Goal: Obtain resource: Download file/media

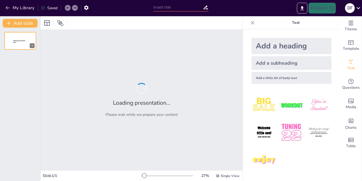
type input "Continuous Improvement Strategies for Optimal Facility Operations"
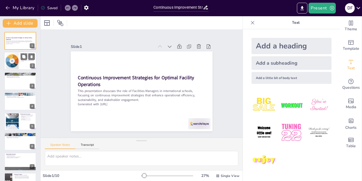
click at [15, 62] on div at bounding box center [12, 61] width 16 height 16
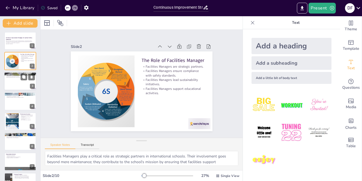
click at [14, 81] on div at bounding box center [20, 81] width 32 height 18
type textarea "The optimization of HVAC systems has resulted in noteworthy energy savings. Thi…"
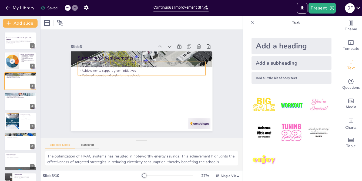
click at [128, 73] on p "Reduced operational costs for the school." at bounding box center [149, 86] width 43 height 123
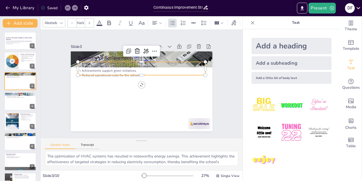
type input "32"
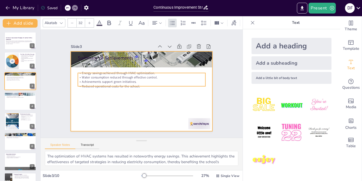
click at [121, 106] on div at bounding box center [136, 89] width 159 height 154
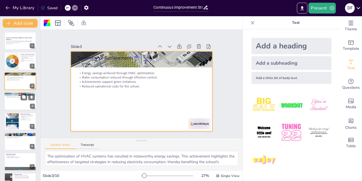
click at [10, 102] on div at bounding box center [20, 101] width 32 height 18
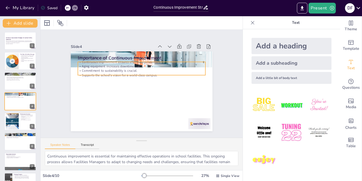
click at [152, 71] on p "Commitment to sustainability is crucial." at bounding box center [154, 83] width 4 height 127
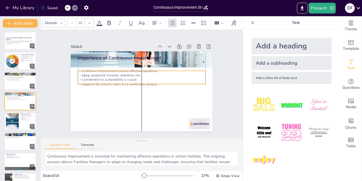
drag, startPoint x: 116, startPoint y: 69, endPoint x: 115, endPoint y: 78, distance: 9.0
click at [143, 78] on p "Commitment to sustainability is crucial." at bounding box center [145, 83] width 4 height 127
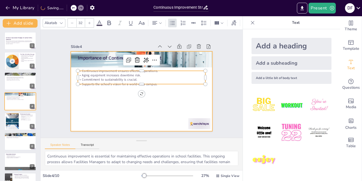
click at [114, 104] on div at bounding box center [148, 80] width 140 height 163
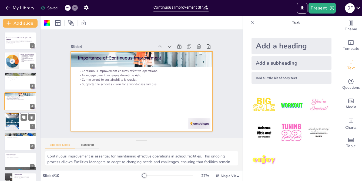
click at [17, 122] on div at bounding box center [12, 121] width 29 height 16
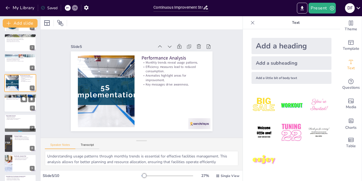
scroll to position [54, 0]
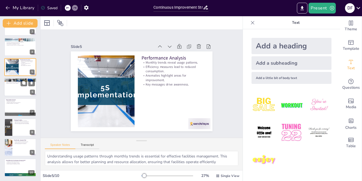
click at [17, 90] on div at bounding box center [20, 87] width 32 height 18
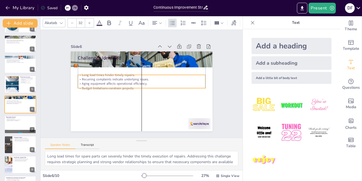
drag, startPoint x: 110, startPoint y: 74, endPoint x: 110, endPoint y: 86, distance: 12.7
click at [110, 86] on p "Budget limitations constrain projects." at bounding box center [138, 81] width 79 height 106
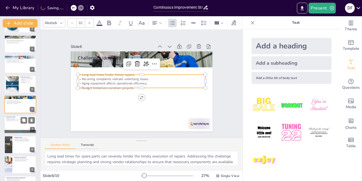
click at [14, 123] on div at bounding box center [20, 124] width 32 height 18
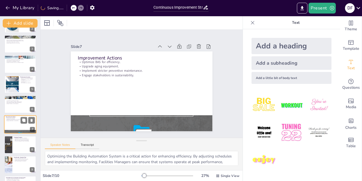
scroll to position [54, 0]
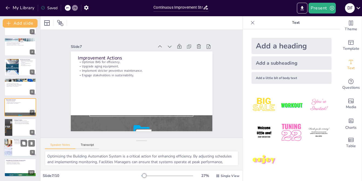
click at [12, 146] on div at bounding box center [20, 147] width 32 height 18
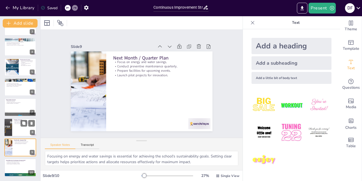
click at [16, 126] on div at bounding box center [20, 127] width 32 height 18
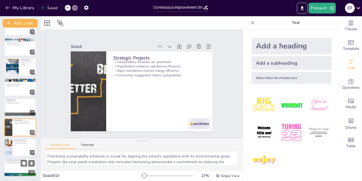
click at [12, 166] on div at bounding box center [20, 167] width 32 height 18
type textarea "Addressing current challenges through continuous improvement is vital for maint…"
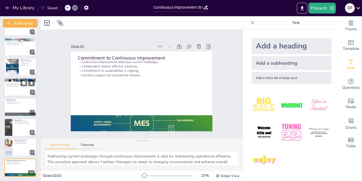
scroll to position [0, 0]
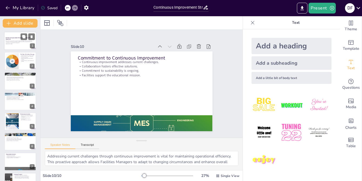
click at [18, 42] on p "This presentation discusses the role of Facilities Managers in international sc…" at bounding box center [20, 41] width 29 height 3
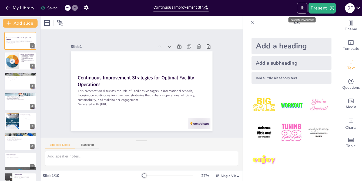
click at [302, 9] on icon "Export to PowerPoint" at bounding box center [302, 8] width 6 height 6
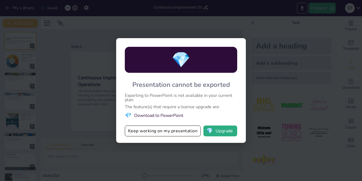
click at [163, 116] on li "💎 Download to PowerPoint" at bounding box center [181, 115] width 112 height 7
click at [250, 72] on div "💎 Presentation cannot be exported Exporting to PowerPoint is not available in y…" at bounding box center [181, 90] width 362 height 181
click at [218, 133] on button "💎 Upgrade" at bounding box center [220, 130] width 34 height 11
